Goal: Find specific page/section: Find specific page/section

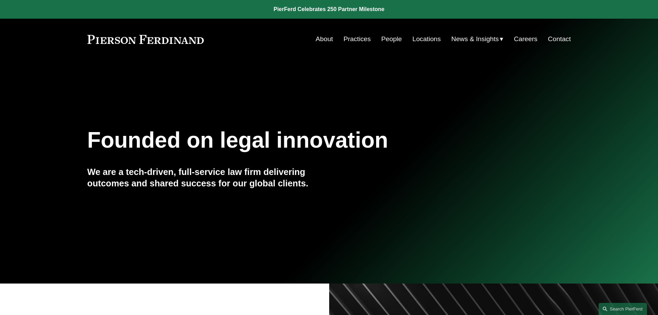
click at [389, 38] on link "People" at bounding box center [392, 38] width 21 height 13
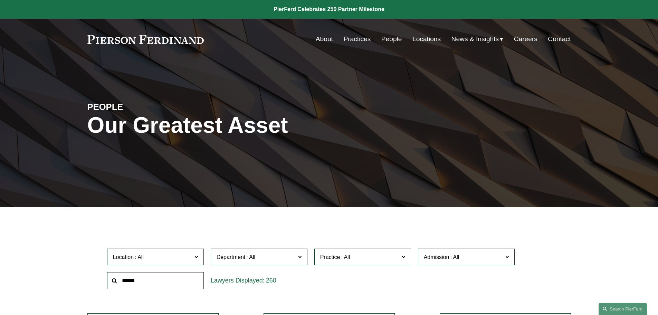
click at [133, 37] on link at bounding box center [145, 39] width 117 height 9
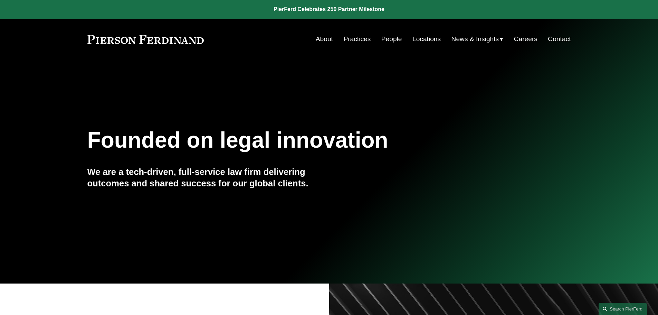
click at [395, 41] on link "People" at bounding box center [392, 38] width 21 height 13
